Goal: Use online tool/utility

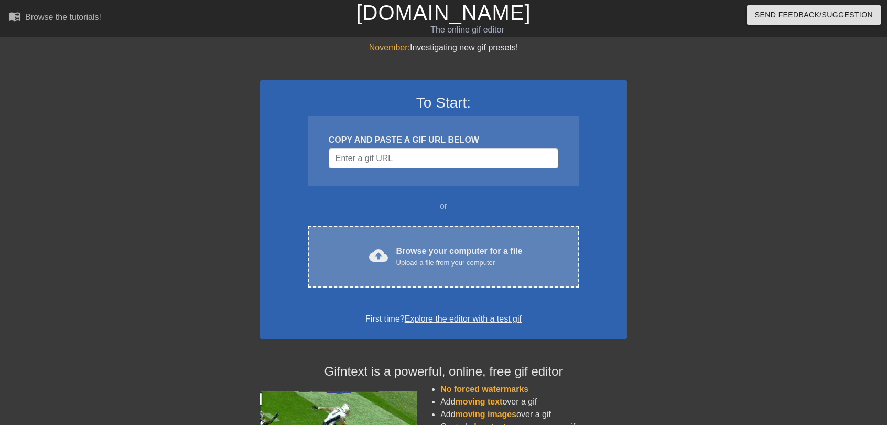
click at [442, 262] on div "Upload a file from your computer" at bounding box center [459, 262] width 126 height 10
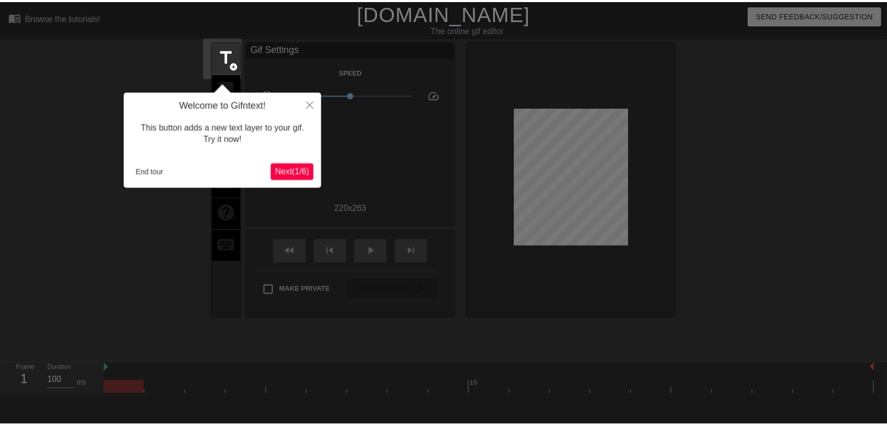
scroll to position [26, 0]
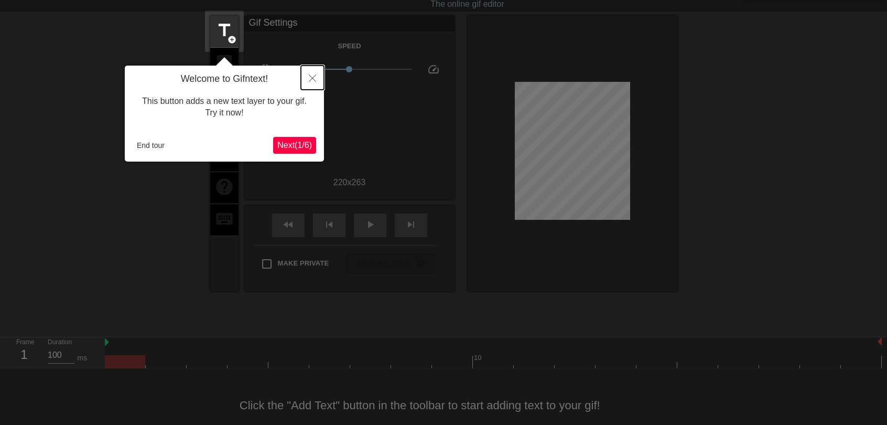
click at [312, 75] on icon "Close" at bounding box center [312, 77] width 7 height 7
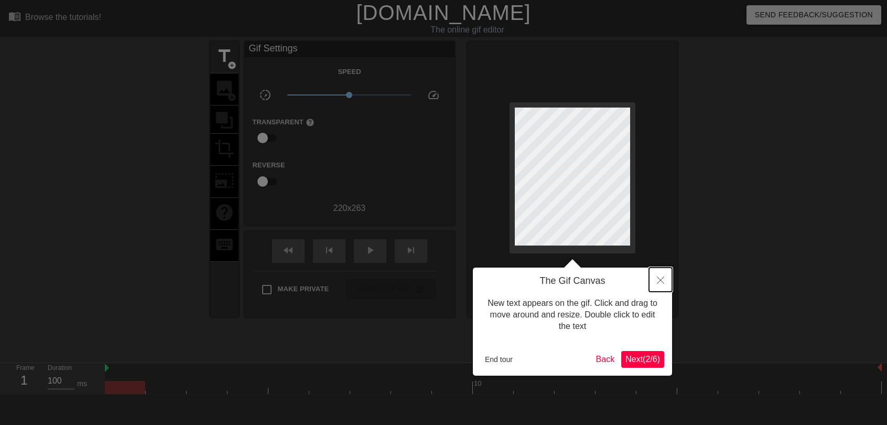
click at [661, 274] on button "Close" at bounding box center [660, 279] width 23 height 24
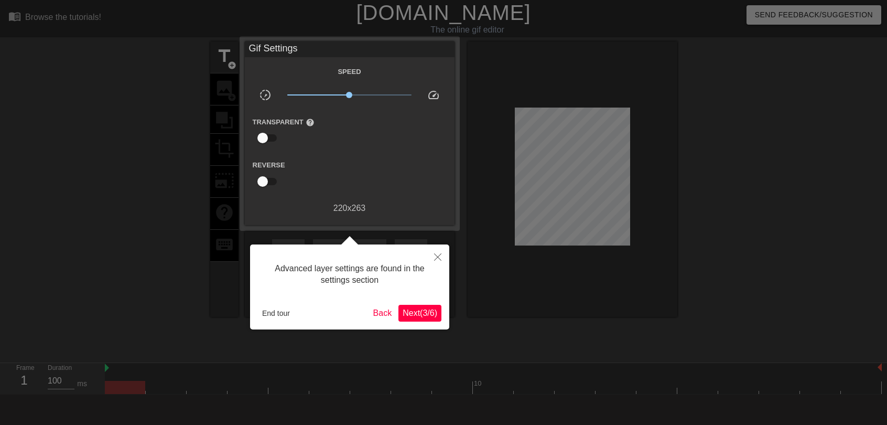
scroll to position [26, 0]
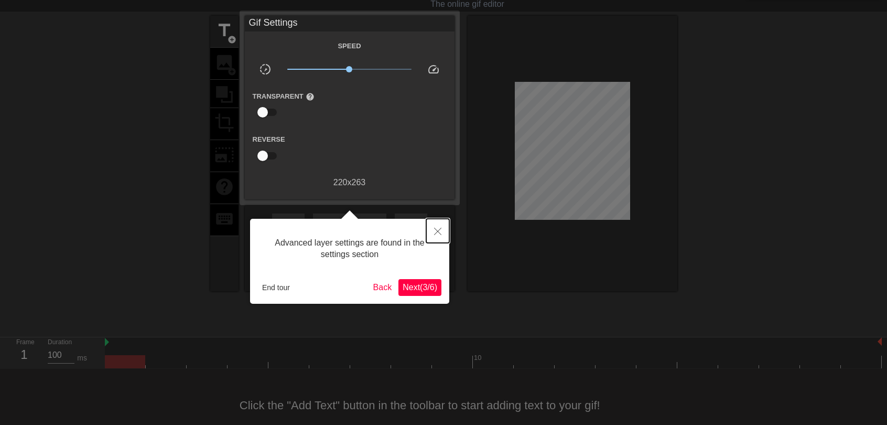
click at [434, 227] on button "Close" at bounding box center [437, 231] width 23 height 24
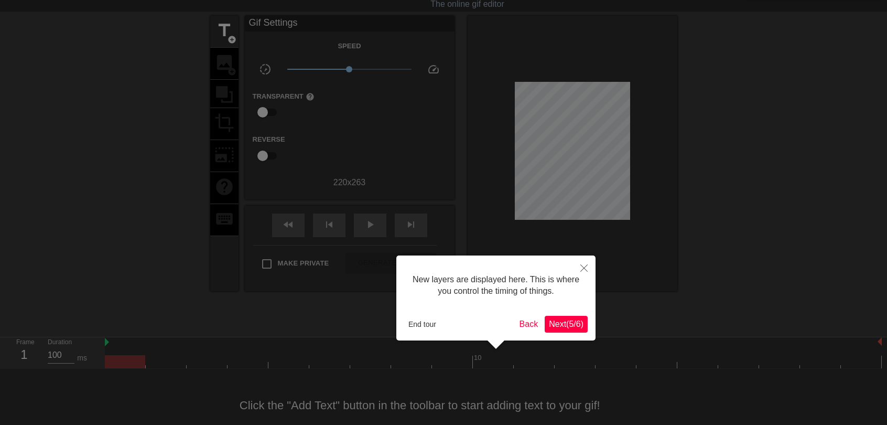
scroll to position [9, 0]
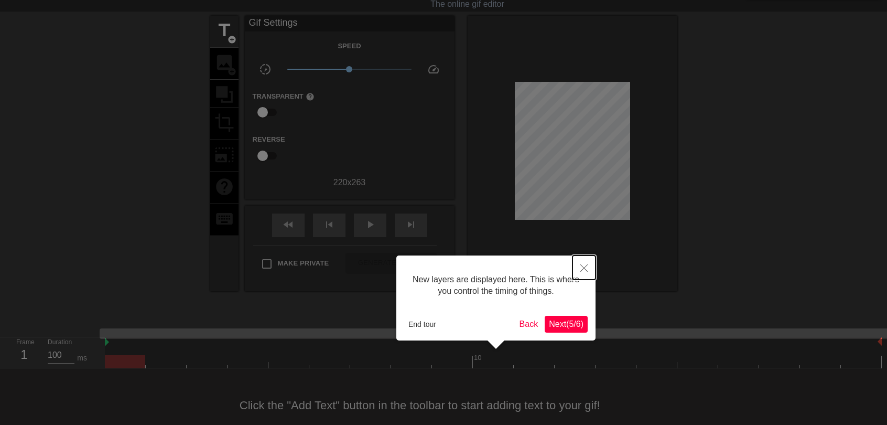
click at [586, 265] on icon "Close" at bounding box center [583, 267] width 7 height 7
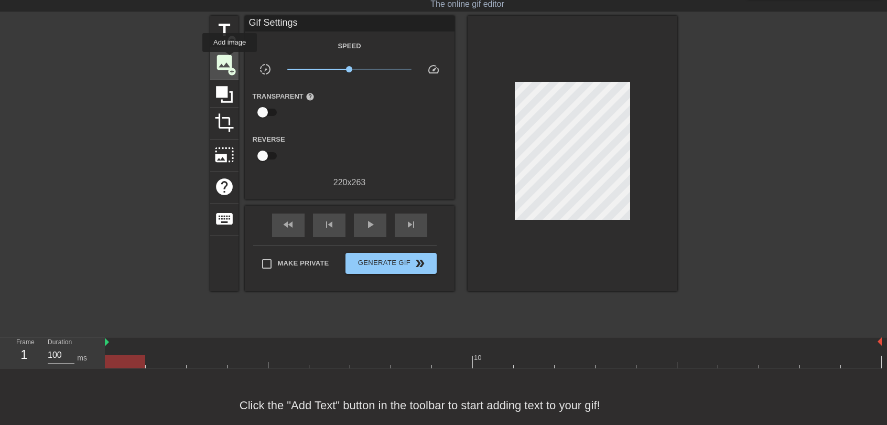
click at [227, 59] on span "image" at bounding box center [224, 62] width 20 height 20
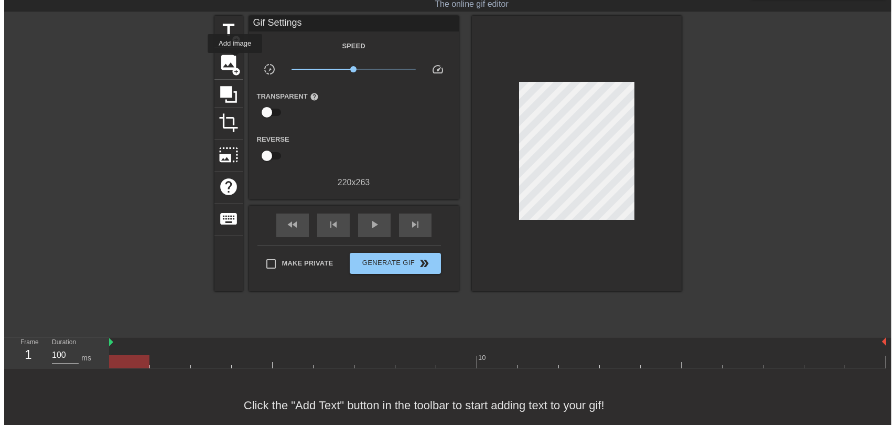
scroll to position [0, 0]
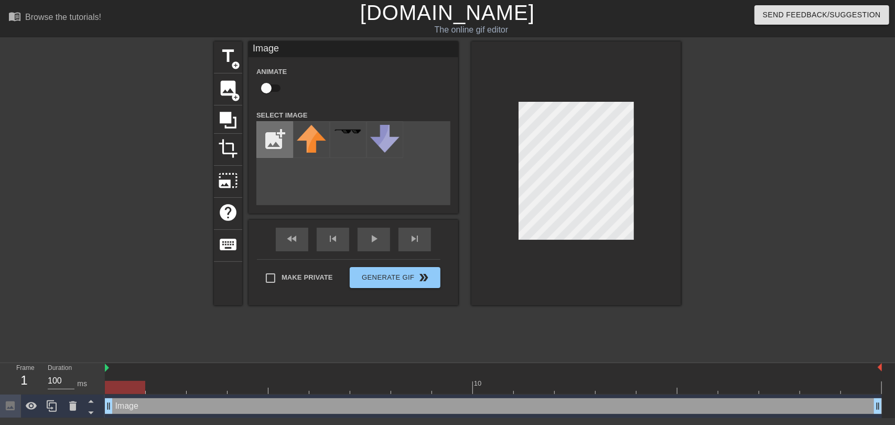
click at [281, 133] on input "file" at bounding box center [275, 140] width 36 height 36
type input "C:\fakepath\BanhammerRender.webp"
click at [451, 316] on div "title add_circle image add_circle crop photo_size_select_large help keyboard Im…" at bounding box center [447, 198] width 467 height 314
click at [309, 139] on img at bounding box center [311, 139] width 29 height 29
click at [312, 140] on img at bounding box center [311, 139] width 29 height 29
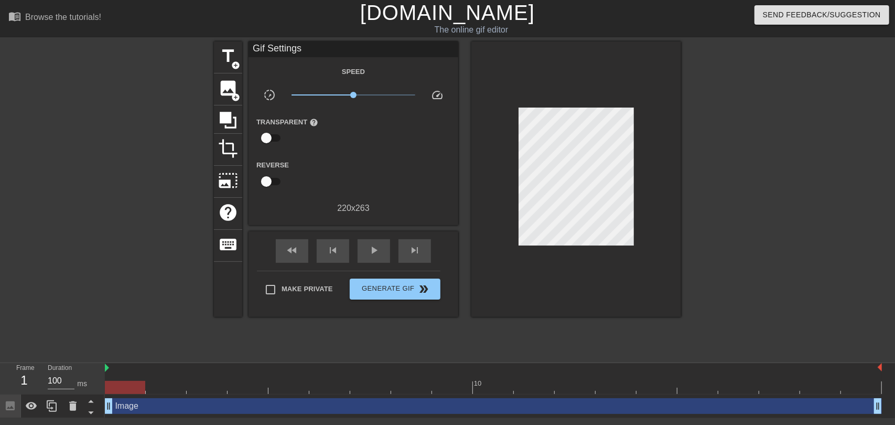
click at [138, 409] on div "Image drag_handle drag_handle" at bounding box center [493, 406] width 777 height 16
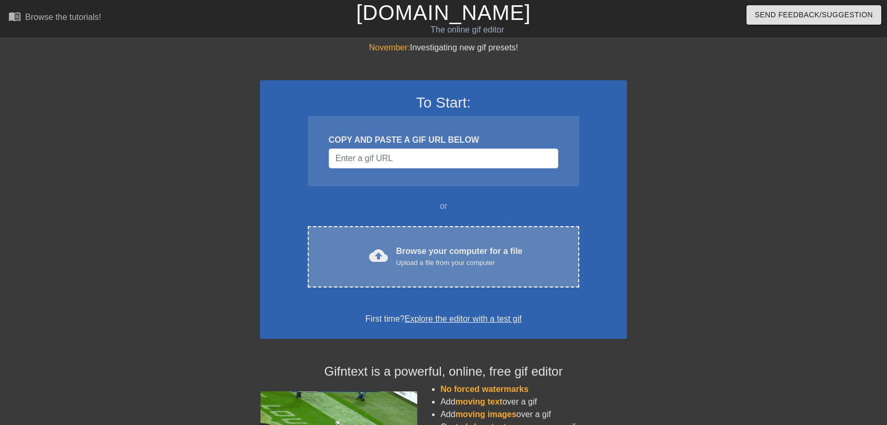
click at [462, 248] on div "Browse your computer for a file Upload a file from your computer" at bounding box center [459, 256] width 126 height 23
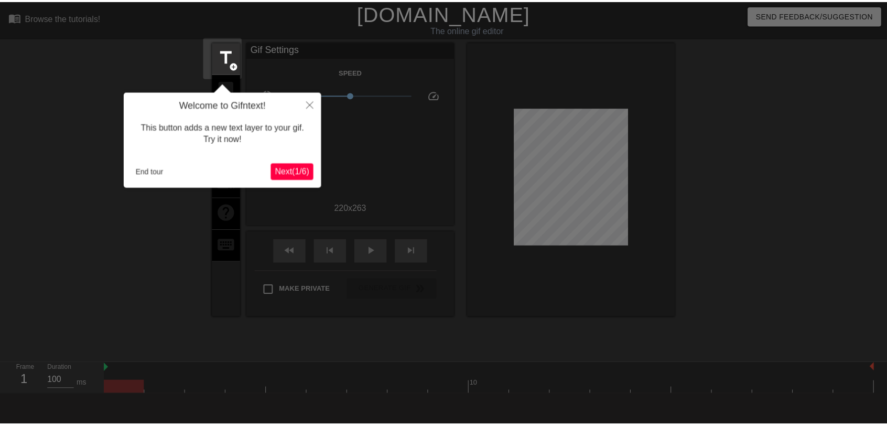
scroll to position [26, 0]
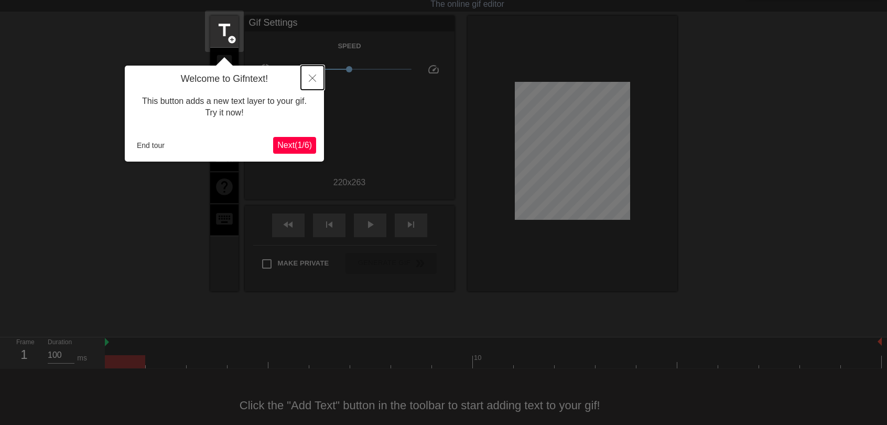
click at [316, 79] on icon "Close" at bounding box center [312, 77] width 7 height 7
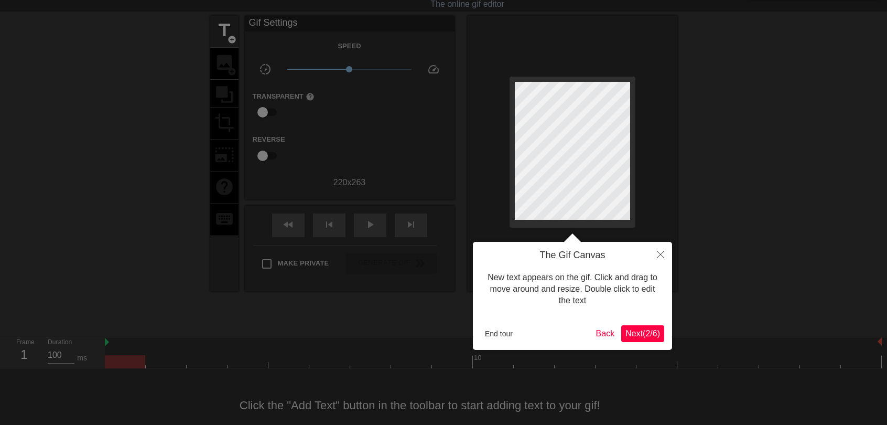
scroll to position [0, 0]
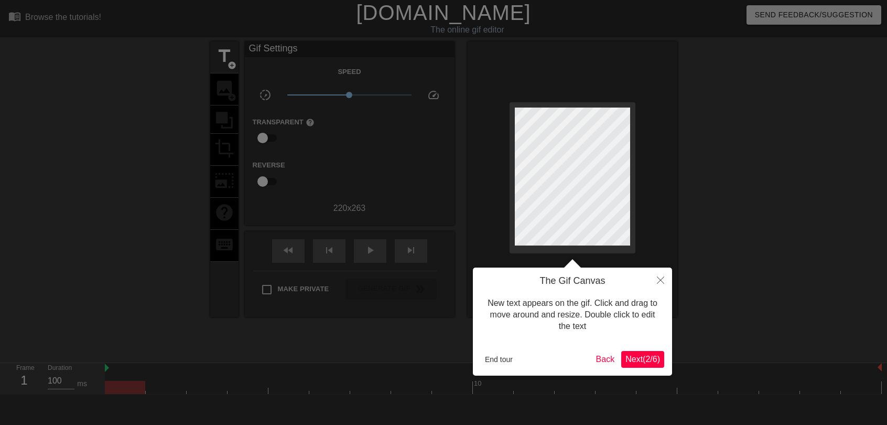
click at [233, 165] on div at bounding box center [443, 233] width 887 height 467
click at [665, 281] on button "Close" at bounding box center [660, 279] width 23 height 24
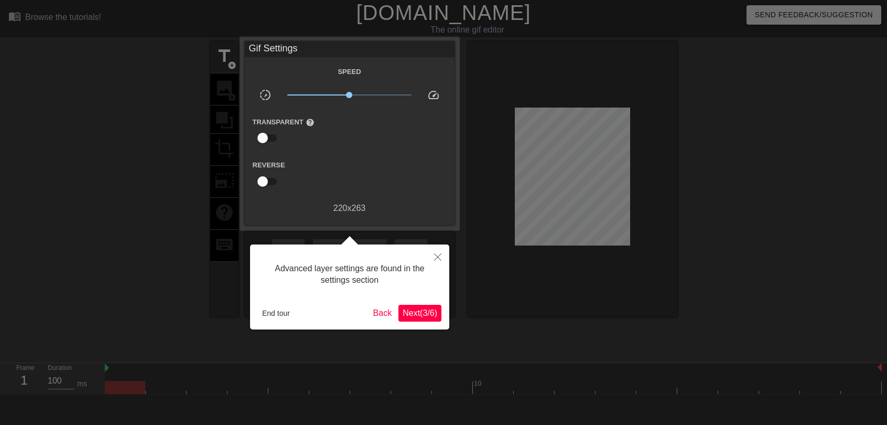
scroll to position [26, 0]
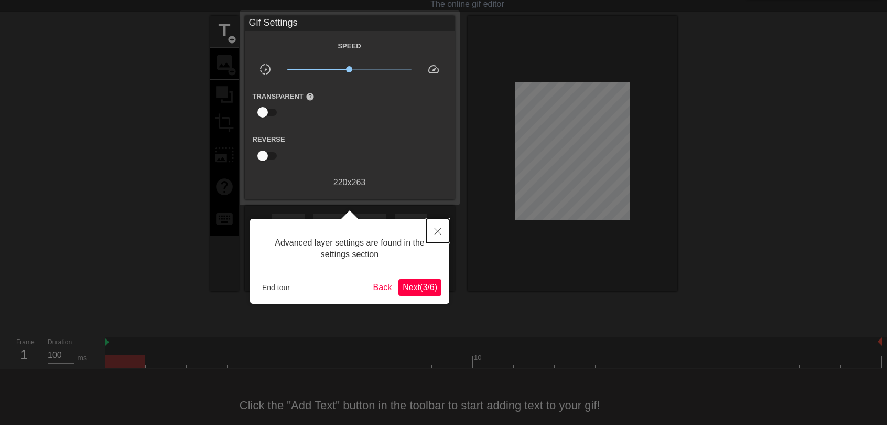
click at [433, 231] on button "Close" at bounding box center [437, 231] width 23 height 24
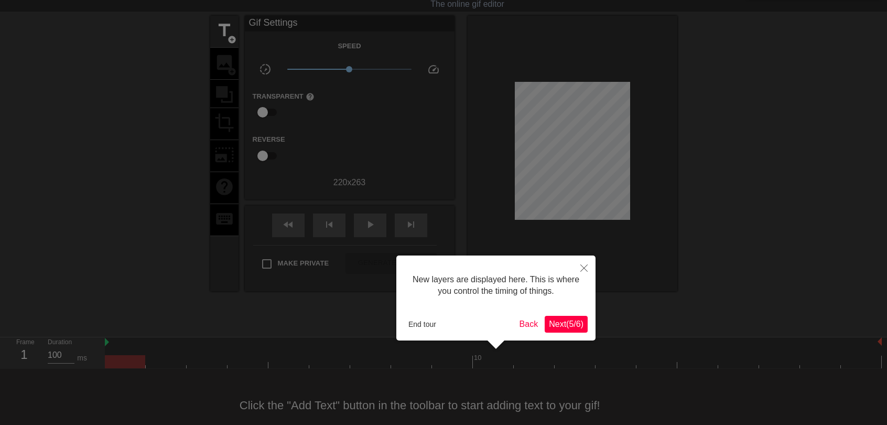
scroll to position [9, 0]
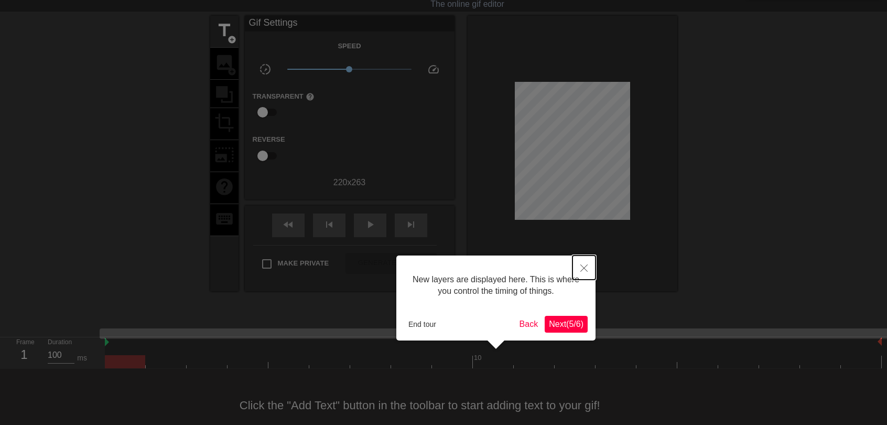
click at [583, 263] on button "Close" at bounding box center [583, 267] width 23 height 24
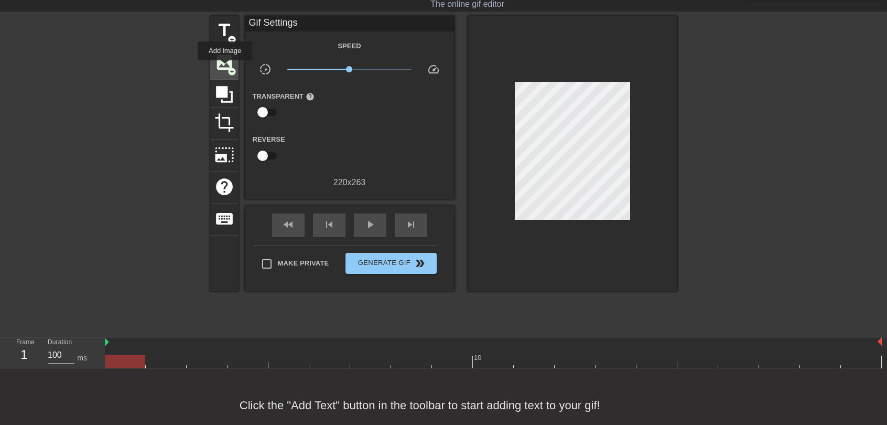
click at [225, 68] on span "image" at bounding box center [224, 62] width 20 height 20
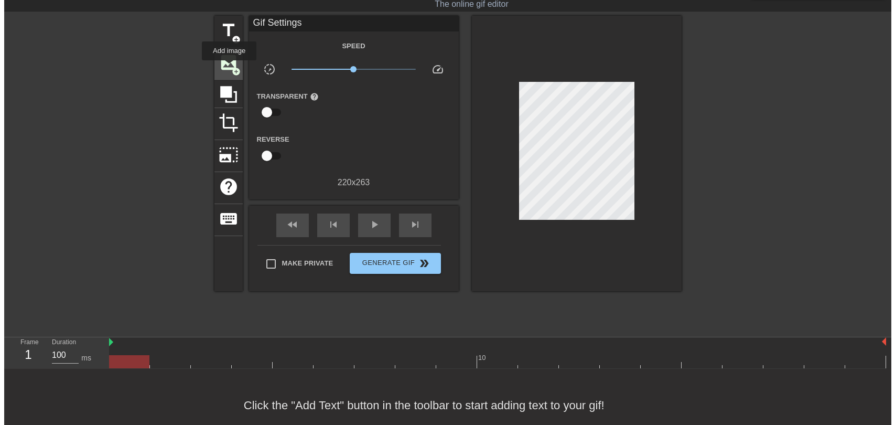
scroll to position [0, 0]
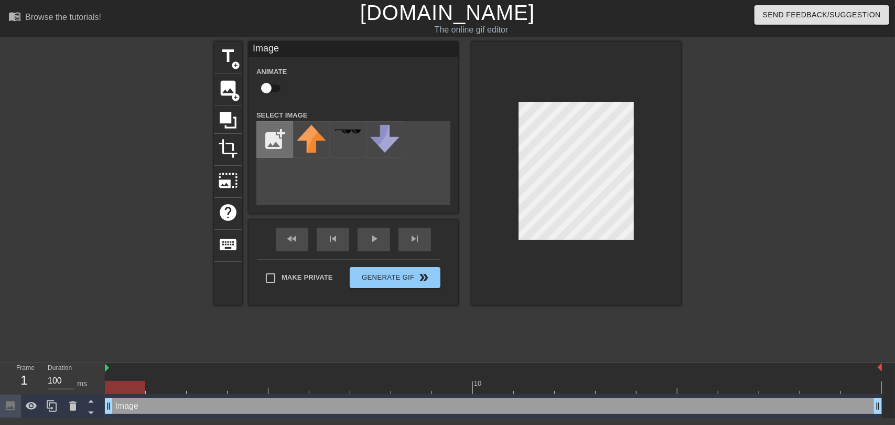
click at [273, 143] on input "file" at bounding box center [275, 140] width 36 height 36
type input "C:\fakepath\BanhammerRender.webp"
click at [318, 138] on img at bounding box center [311, 139] width 29 height 29
click at [610, 307] on div "title add_circle image add_circle crop photo_size_select_large help keyboard Im…" at bounding box center [447, 198] width 467 height 314
click at [717, 192] on div at bounding box center [771, 198] width 157 height 314
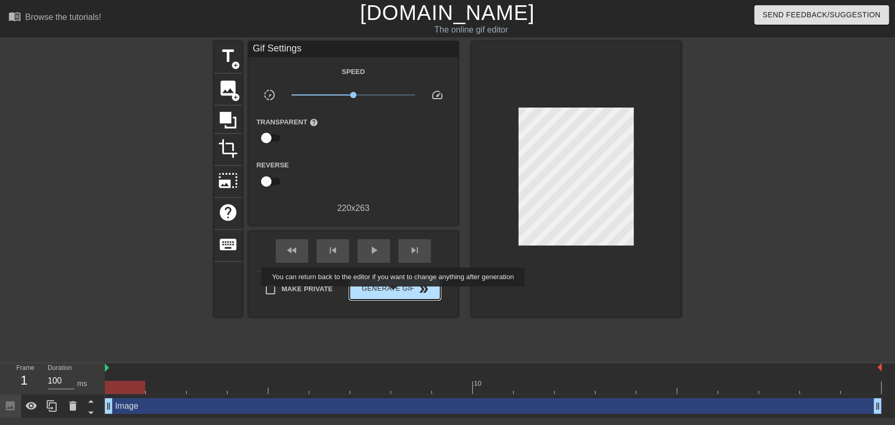
click at [394, 293] on span "Generate Gif double_arrow" at bounding box center [395, 288] width 82 height 13
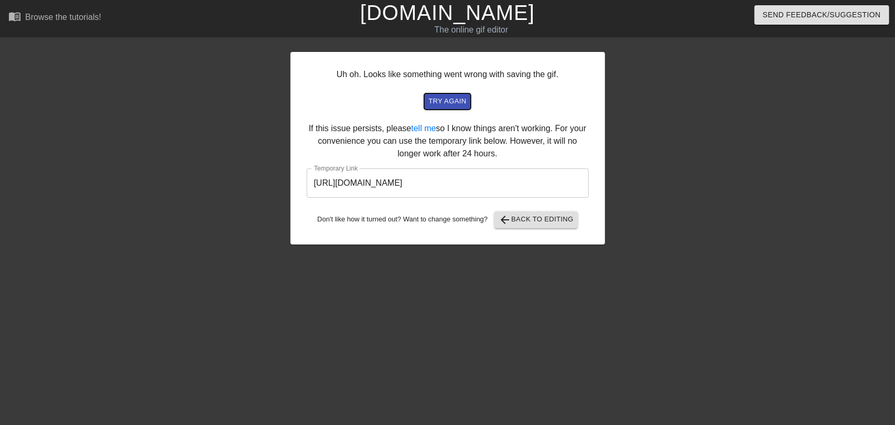
click at [448, 98] on span "try again" at bounding box center [447, 101] width 38 height 12
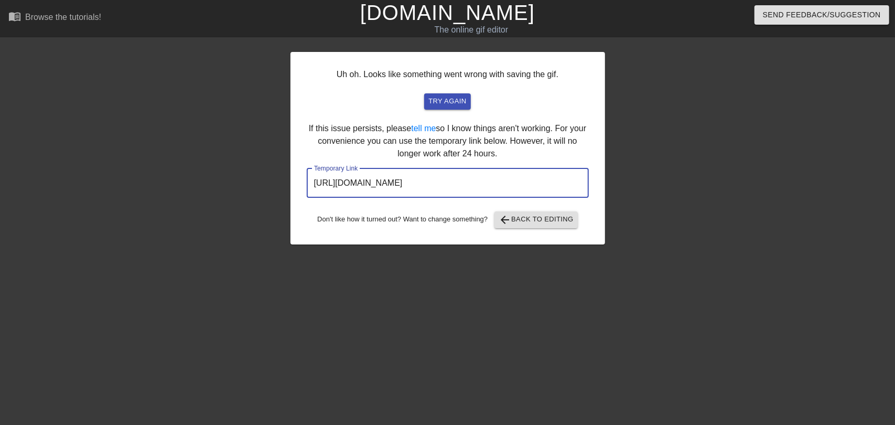
drag, startPoint x: 470, startPoint y: 185, endPoint x: 288, endPoint y: 185, distance: 181.9
click at [288, 185] on div "Uh oh. Looks like something went wrong with saving the gif. try again If this i…" at bounding box center [447, 198] width 895 height 314
